Goal: Complete application form: Complete application form

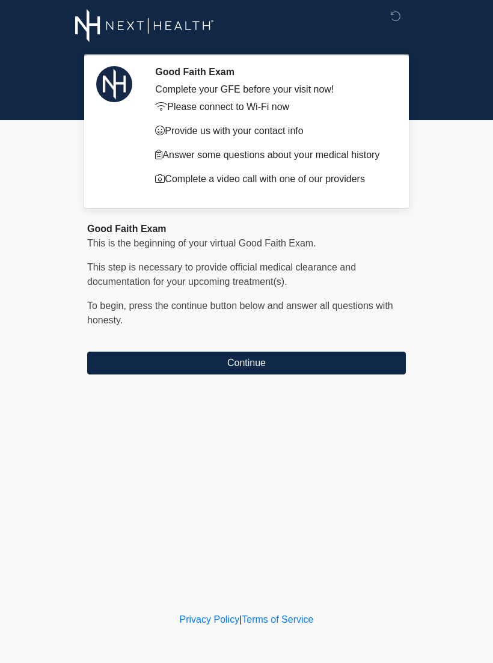
click at [123, 374] on button "Continue" at bounding box center [246, 362] width 318 height 23
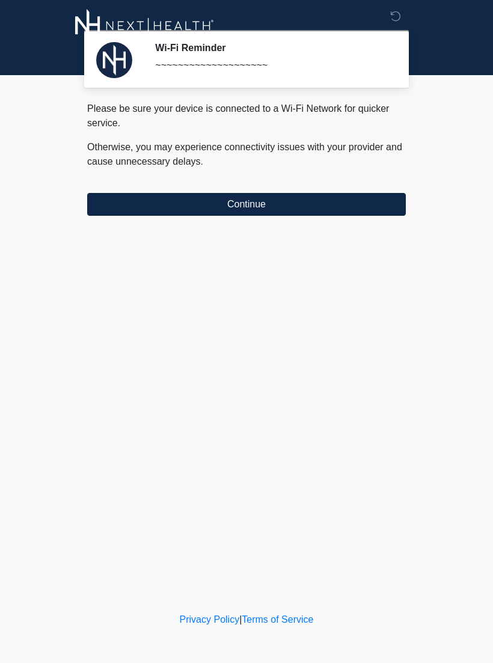
click at [215, 214] on button "Continue" at bounding box center [246, 204] width 318 height 23
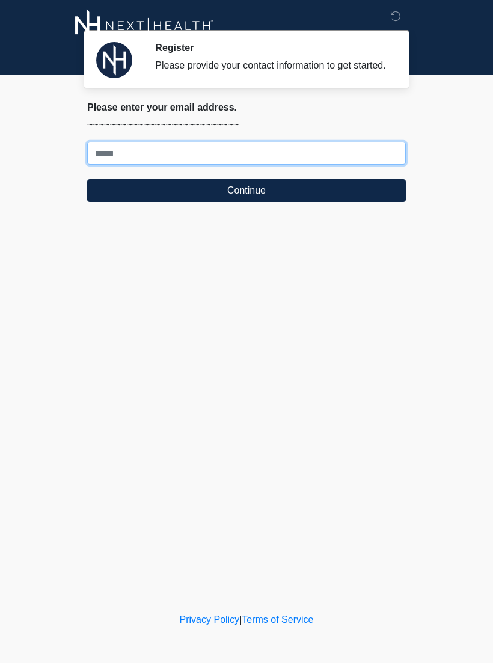
click at [111, 161] on input "Where should we email your treatment plan?" at bounding box center [246, 153] width 318 height 23
type input "**********"
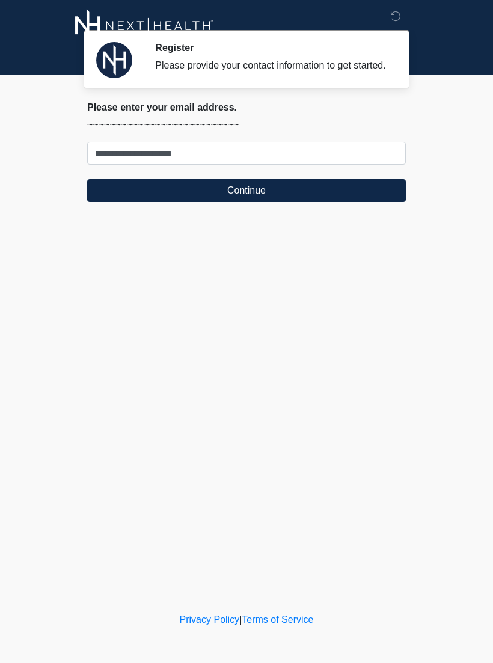
click at [173, 199] on button "Continue" at bounding box center [246, 190] width 318 height 23
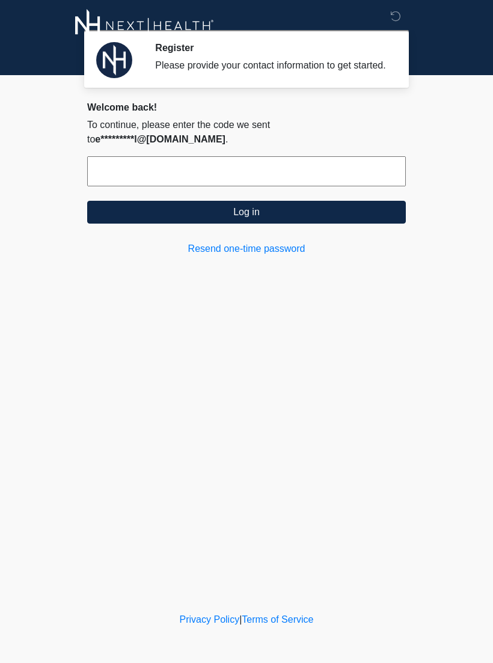
click at [101, 180] on input "text" at bounding box center [246, 171] width 318 height 30
type input "******"
click at [195, 217] on button "Log in" at bounding box center [246, 212] width 318 height 23
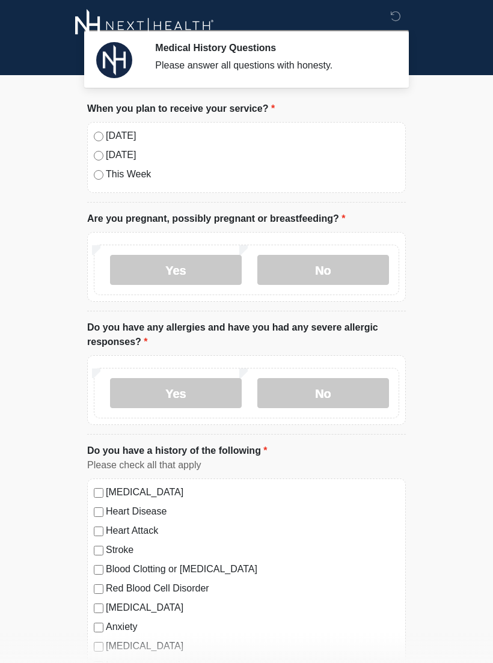
click at [297, 269] on label "No" at bounding box center [323, 270] width 132 height 30
click at [303, 390] on label "No" at bounding box center [323, 393] width 132 height 30
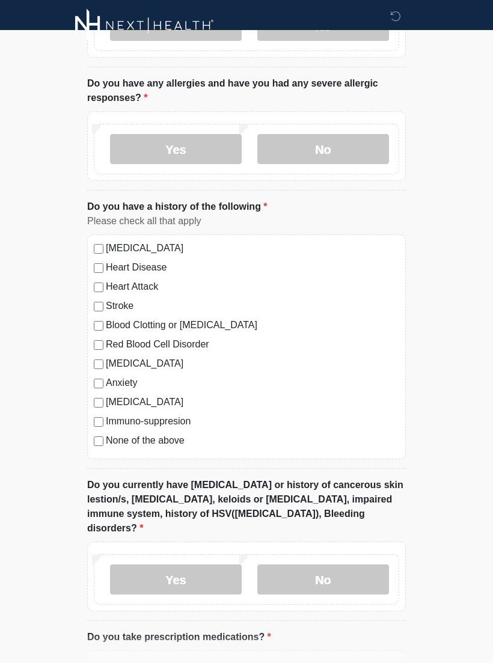
scroll to position [244, 0]
click at [294, 566] on label "No" at bounding box center [323, 578] width 132 height 30
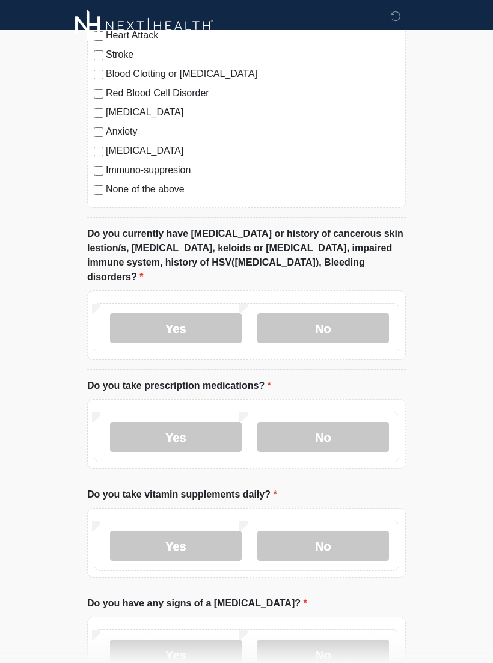
scroll to position [524, 0]
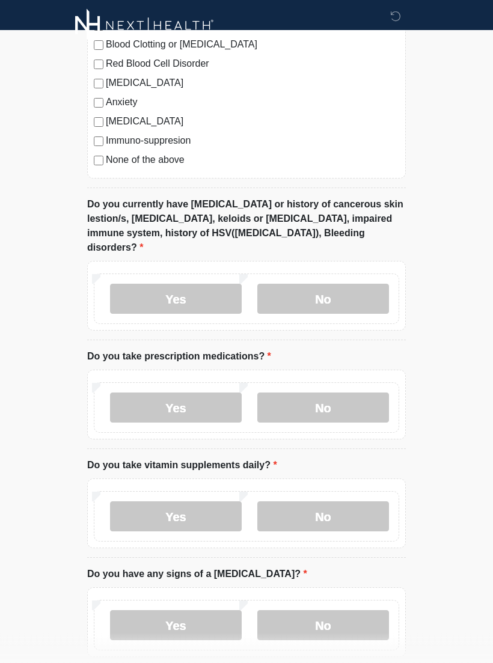
click at [299, 393] on label "No" at bounding box center [323, 408] width 132 height 30
click at [274, 501] on label "No" at bounding box center [323, 516] width 132 height 30
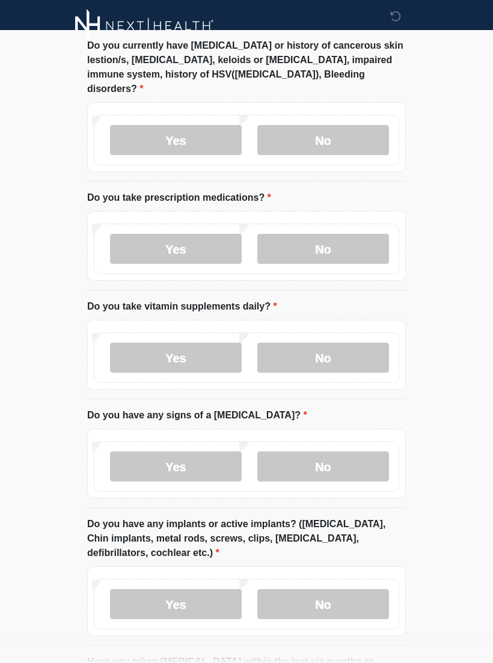
scroll to position [693, 0]
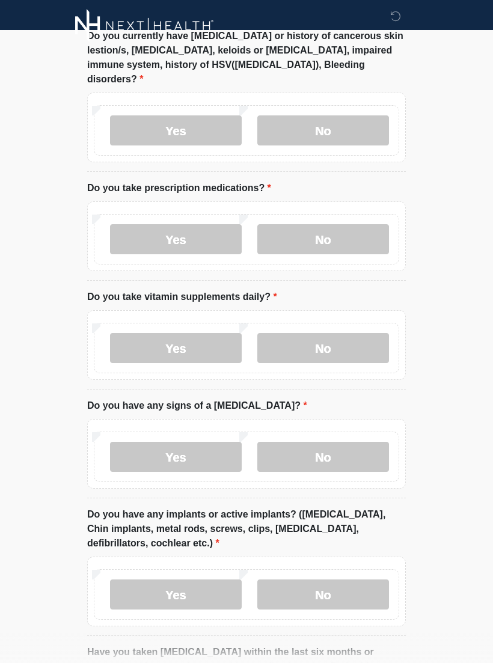
click at [299, 442] on label "No" at bounding box center [323, 457] width 132 height 30
click at [295, 579] on label "No" at bounding box center [323, 594] width 132 height 30
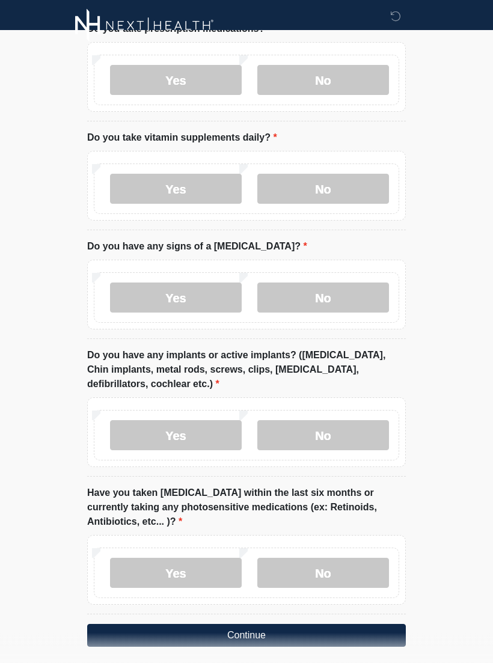
scroll to position [863, 0]
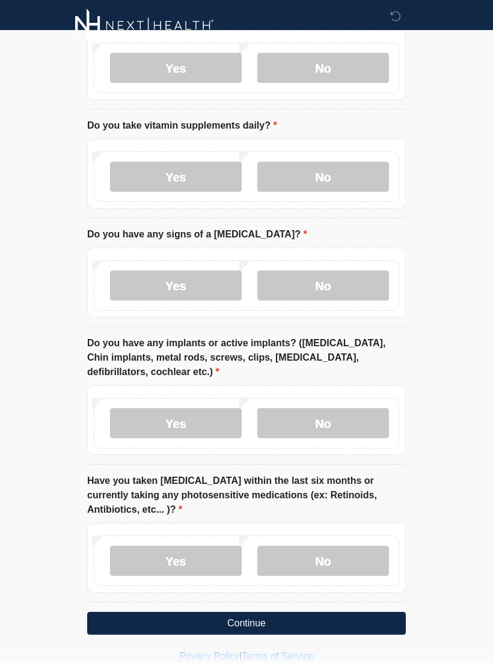
click at [285, 546] on label "No" at bounding box center [323, 561] width 132 height 30
click at [180, 612] on button "Continue" at bounding box center [246, 623] width 318 height 23
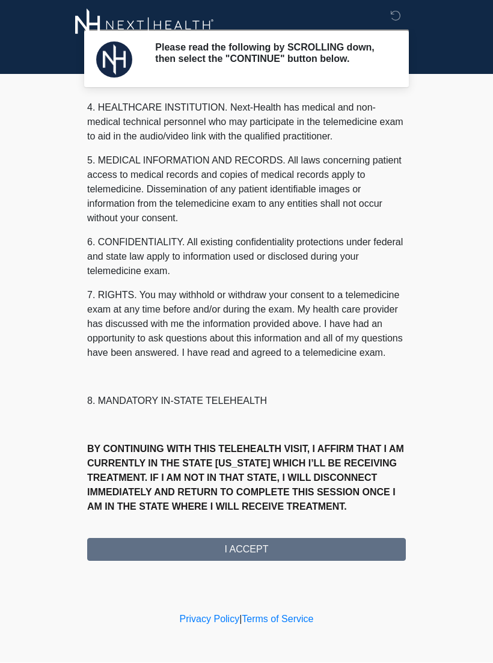
scroll to position [361, 0]
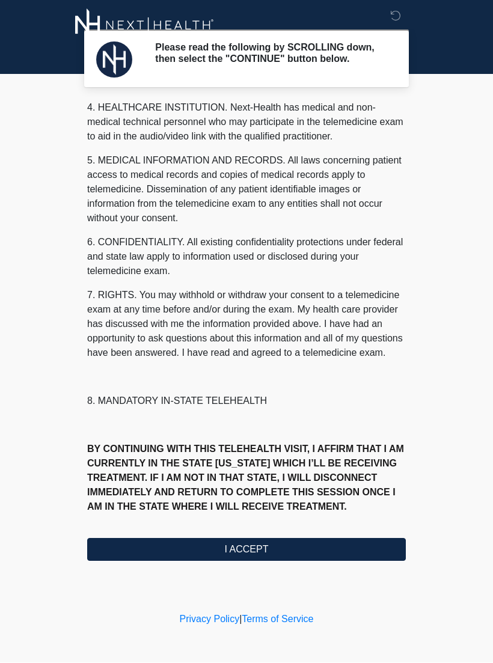
click at [139, 545] on button "I ACCEPT" at bounding box center [246, 549] width 318 height 23
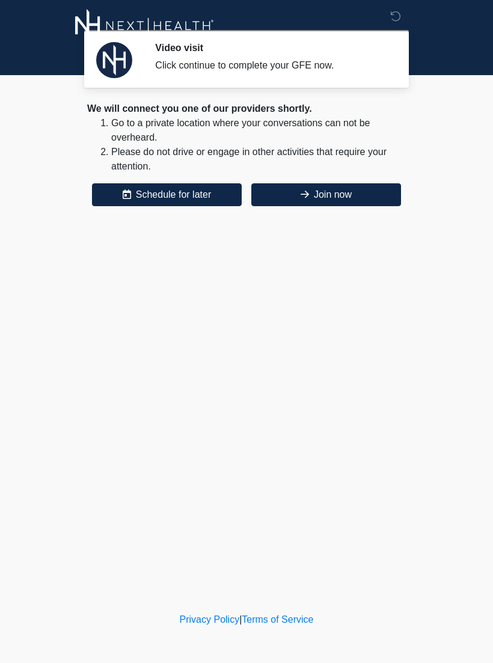
click at [356, 188] on button "Join now" at bounding box center [326, 194] width 150 height 23
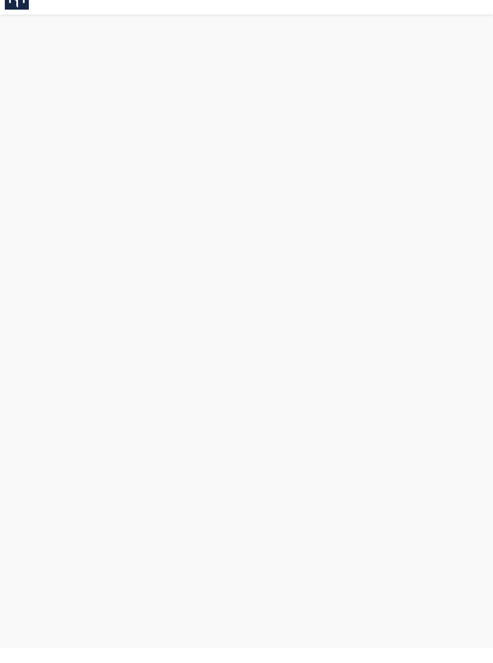
scroll to position [23, 0]
